Goal: Information Seeking & Learning: Learn about a topic

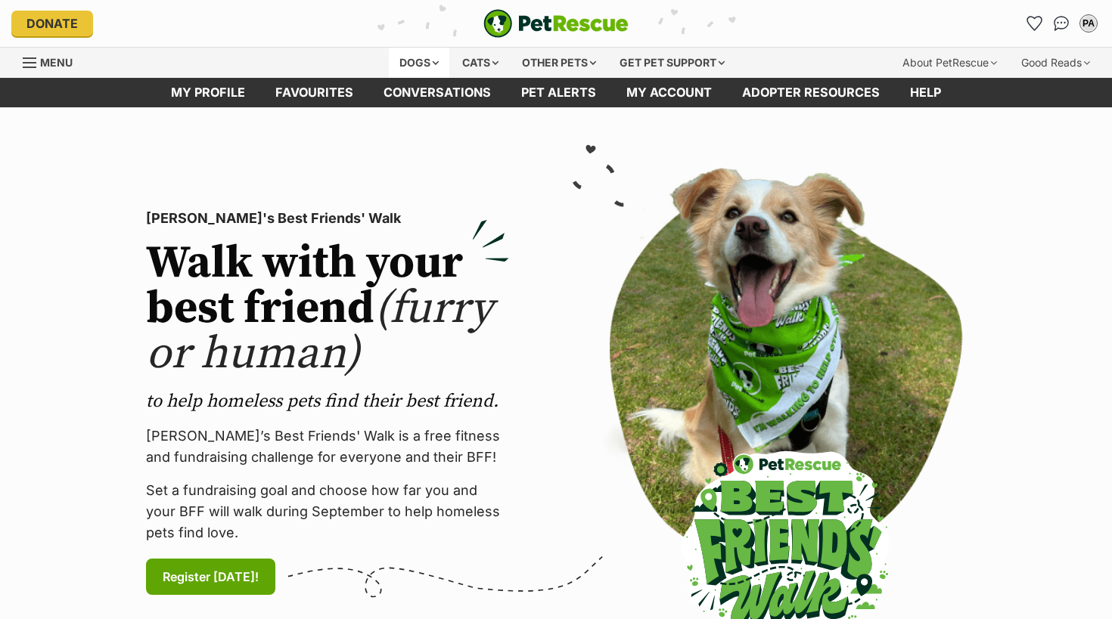
click at [403, 57] on div "Dogs" at bounding box center [419, 63] width 61 height 30
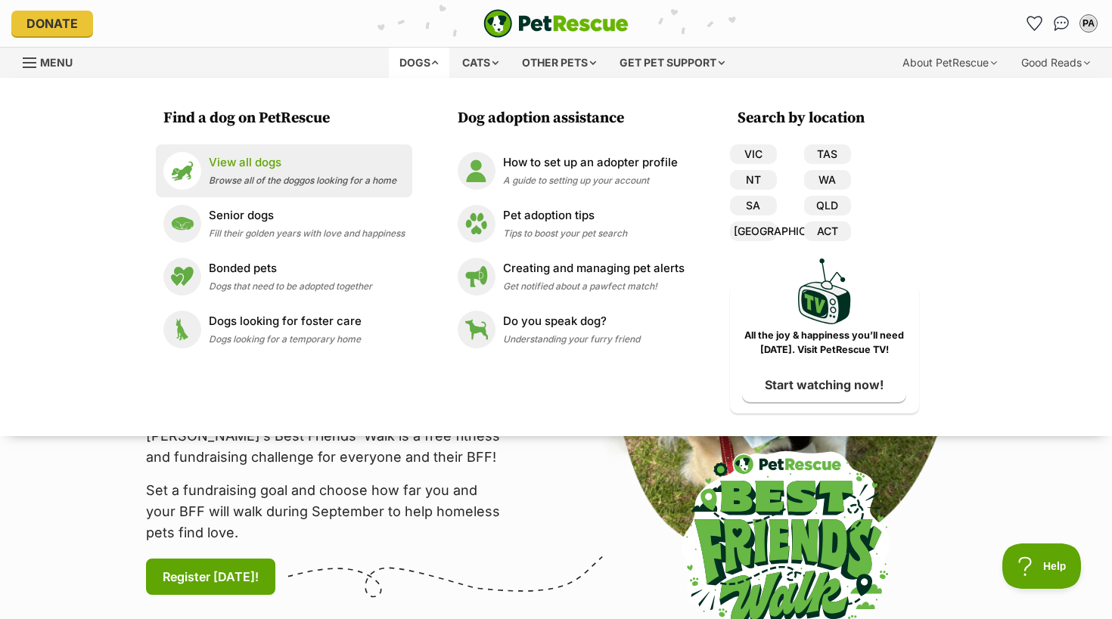
click at [358, 160] on p "View all dogs" at bounding box center [303, 162] width 188 height 17
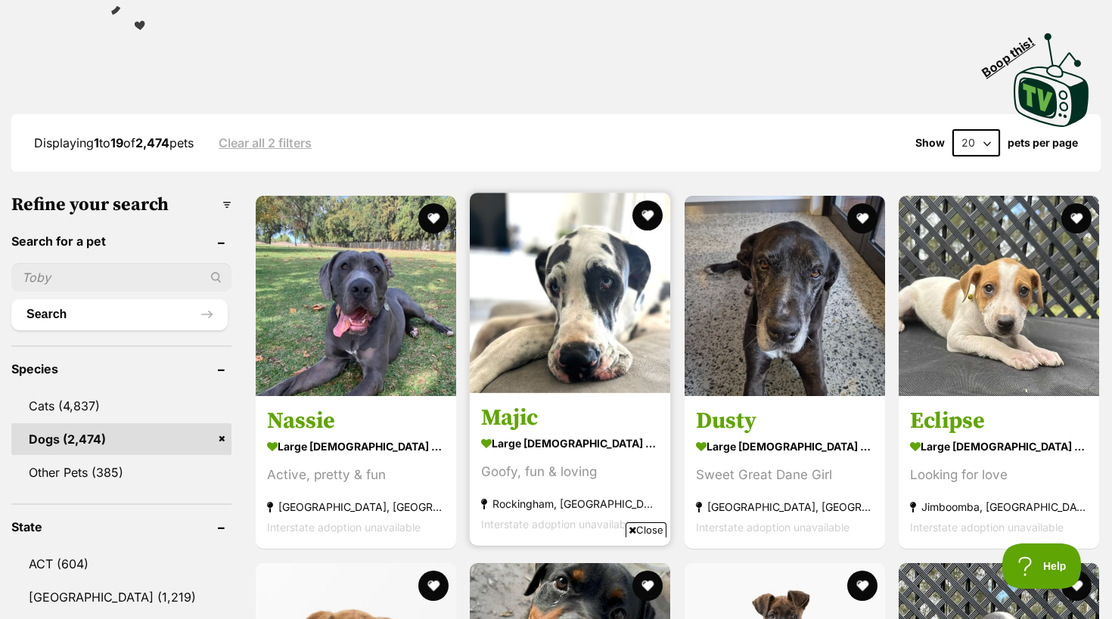
click at [520, 400] on link "Majic large [DEMOGRAPHIC_DATA] Dog Goofy, fun & loving [GEOGRAPHIC_DATA], [GEOG…" at bounding box center [570, 470] width 200 height 154
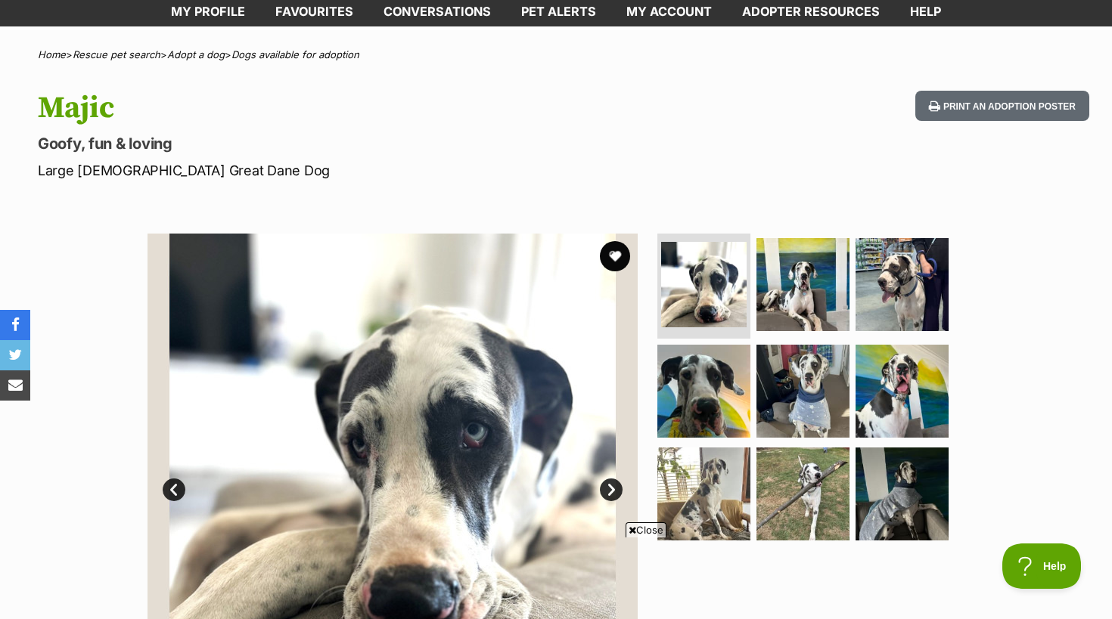
scroll to position [96, 0]
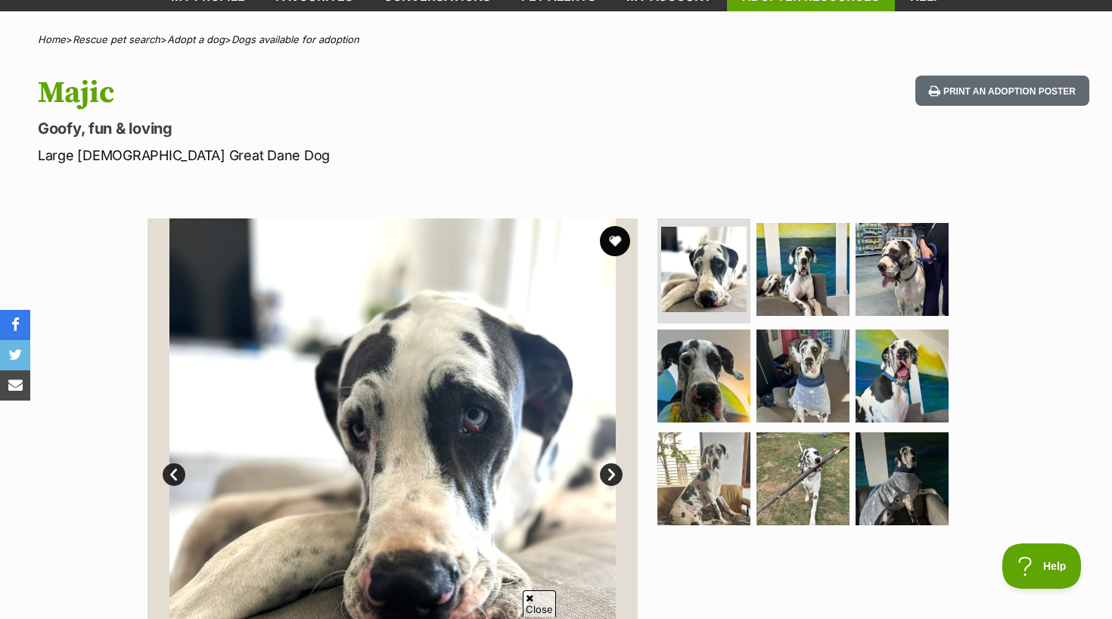
drag, startPoint x: 478, startPoint y: 404, endPoint x: 776, endPoint y: 5, distance: 497.6
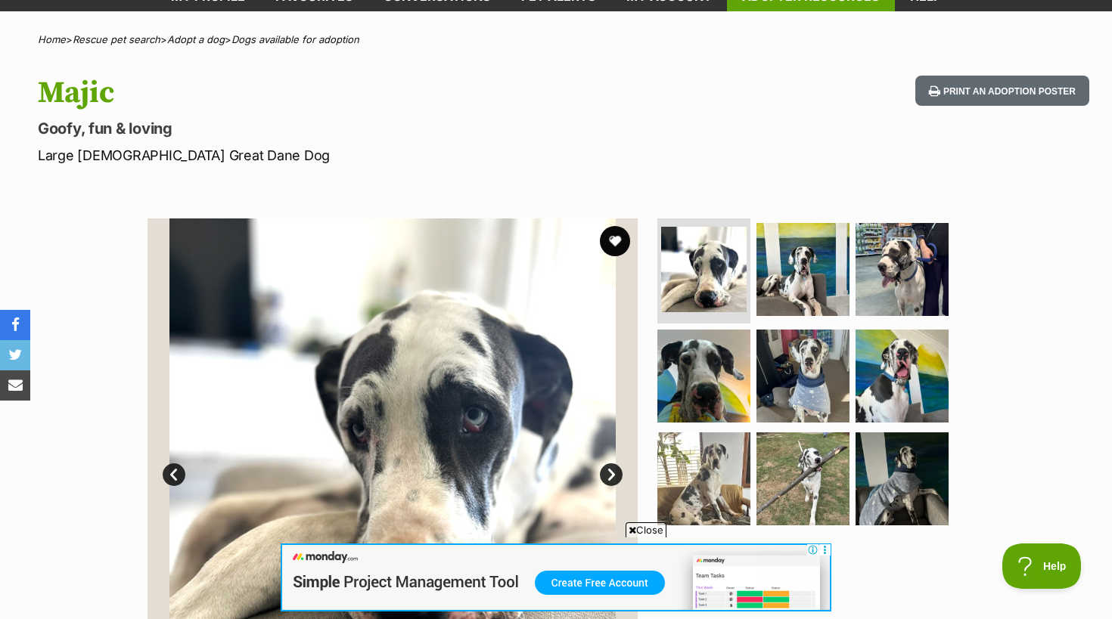
scroll to position [0, 0]
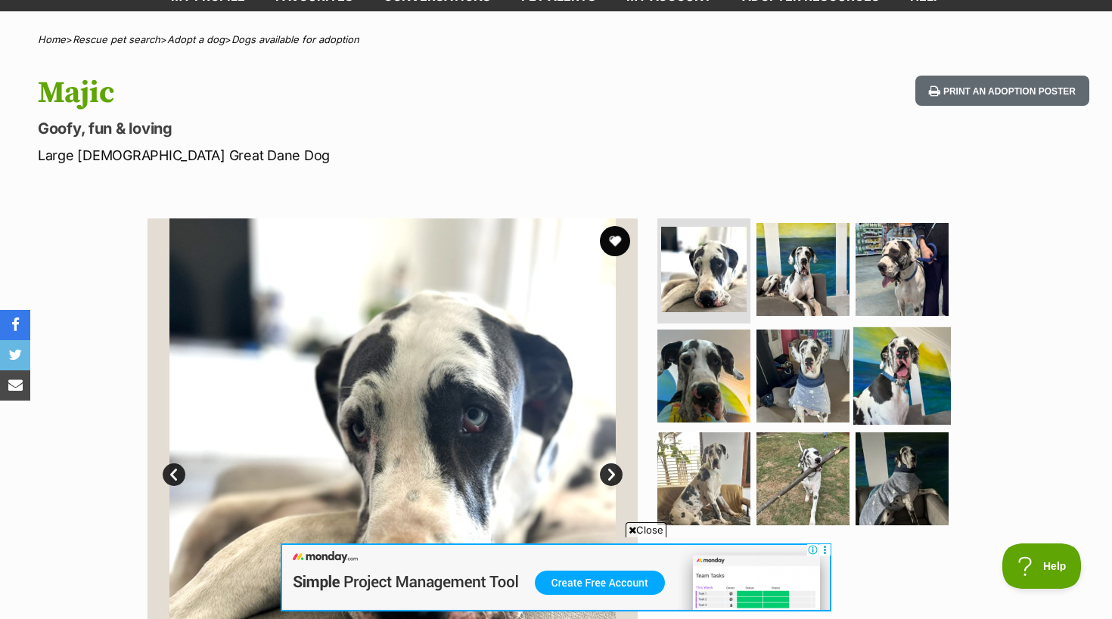
click at [909, 373] on img at bounding box center [902, 376] width 98 height 98
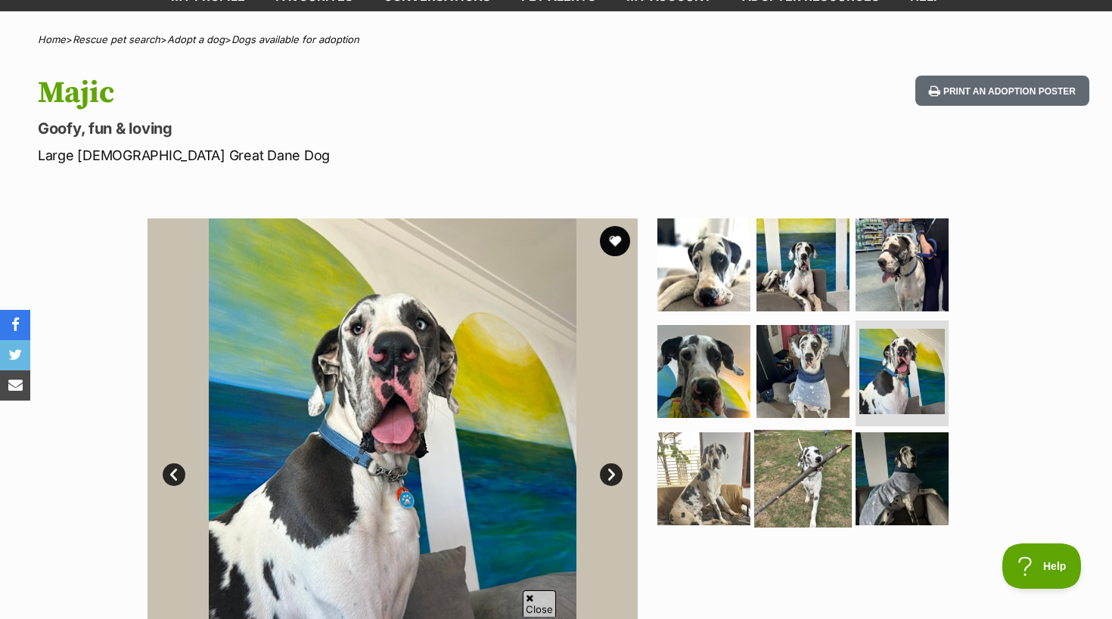
click at [805, 482] on img at bounding box center [803, 479] width 98 height 98
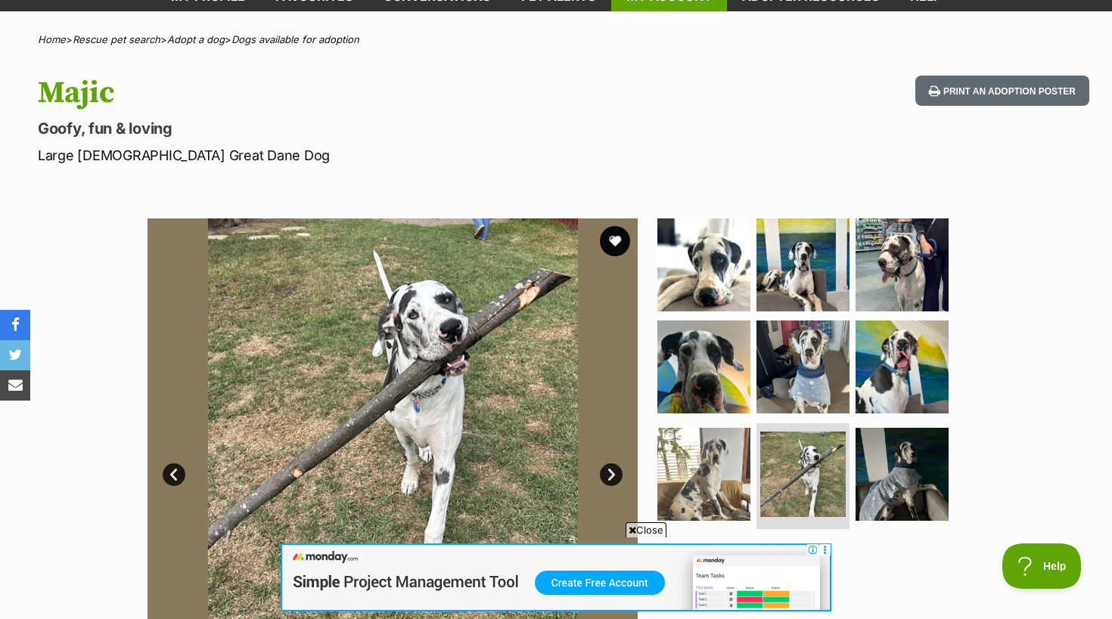
drag, startPoint x: 403, startPoint y: 386, endPoint x: 685, endPoint y: 5, distance: 474.8
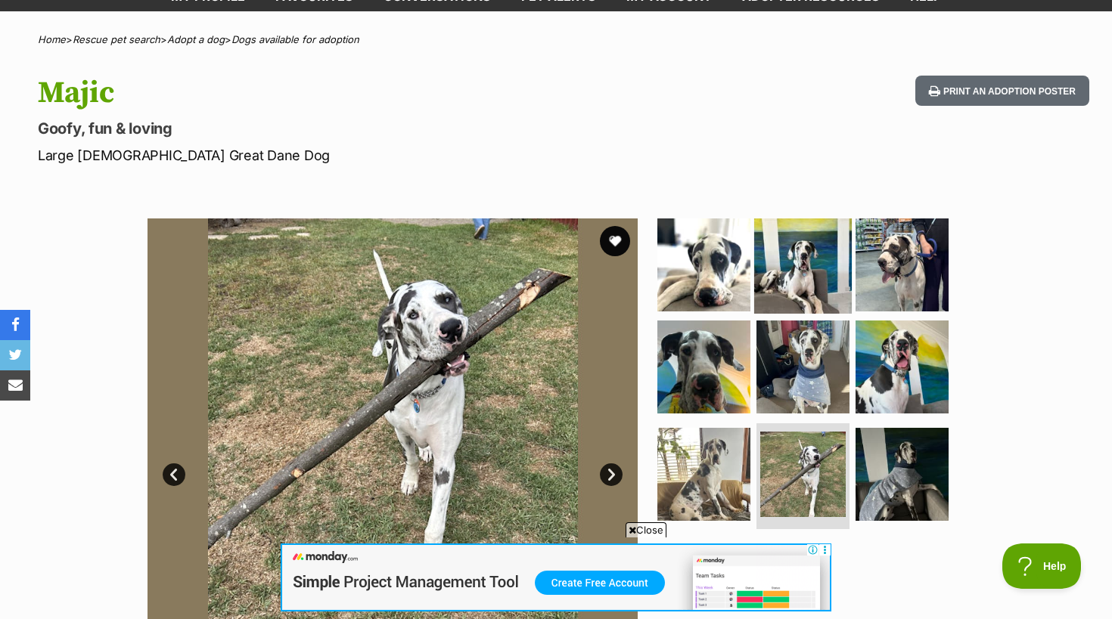
click at [790, 268] on img at bounding box center [803, 265] width 98 height 98
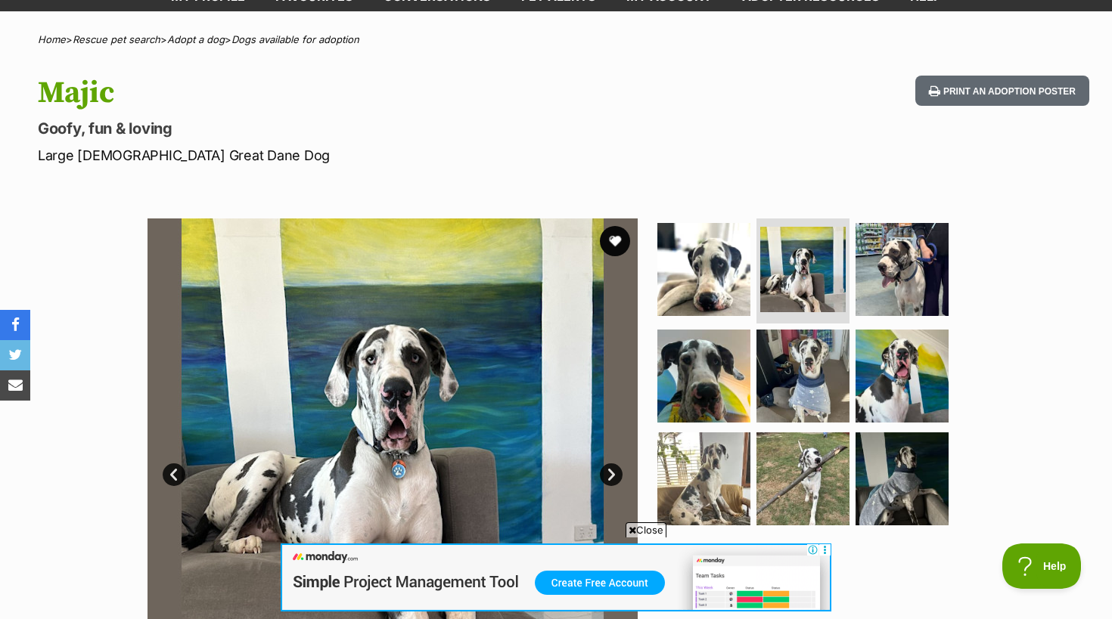
drag, startPoint x: 535, startPoint y: 331, endPoint x: 754, endPoint y: 14, distance: 385.4
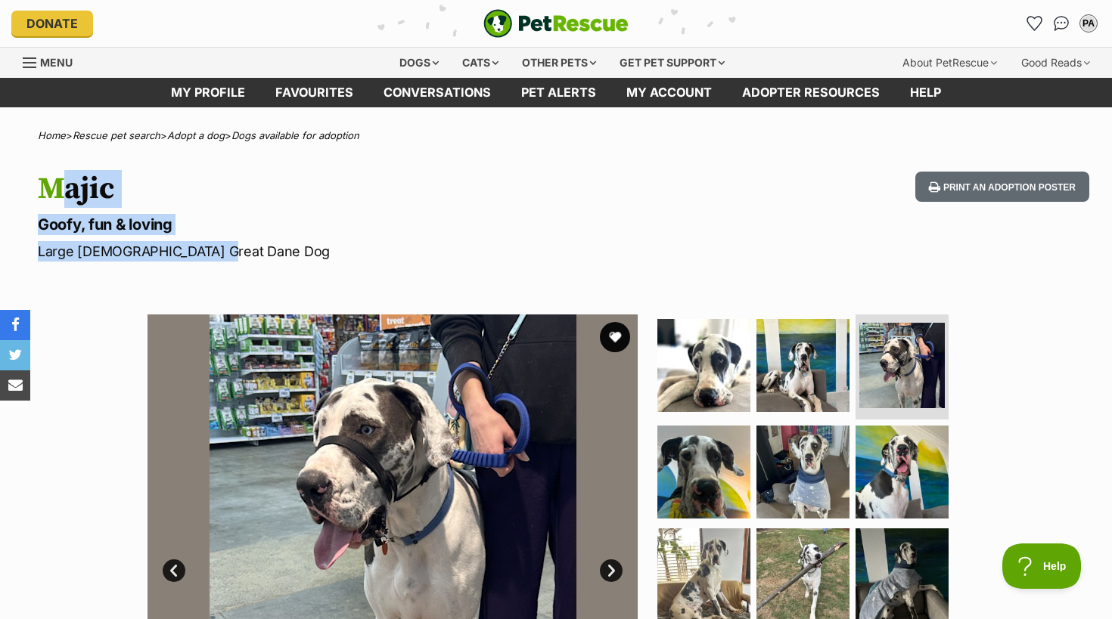
drag, startPoint x: 217, startPoint y: 248, endPoint x: 38, endPoint y: 194, distance: 187.1
click at [38, 194] on hgroup "Majic Goofy, fun & loving Large Male Great Dane Dog" at bounding box center [358, 217] width 640 height 90
copy hgroup "Majic Goofy, fun & loving Large Male Great Dane Dog"
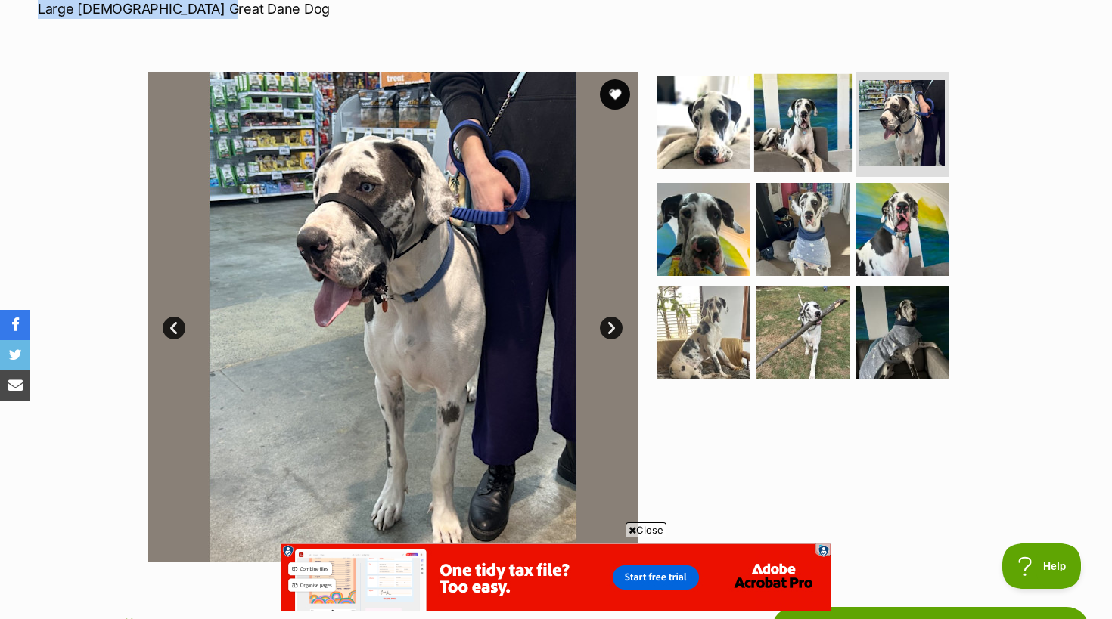
scroll to position [262, 0]
